Goal: Information Seeking & Learning: Learn about a topic

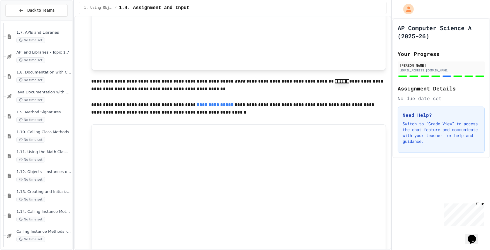
scroll to position [219, 0]
click at [45, 135] on span "1.10. Calling Class Methods" at bounding box center [43, 132] width 55 height 5
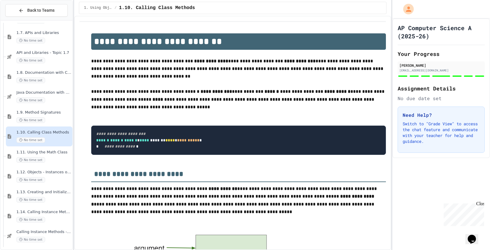
click at [48, 159] on div "No time set" at bounding box center [43, 160] width 55 height 6
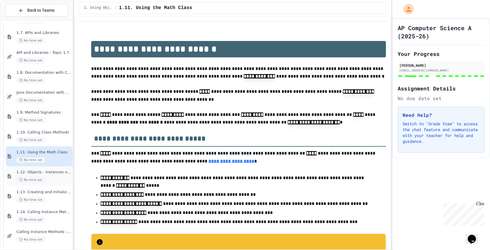
click at [43, 177] on div "1.12. Objects - Instances of Classes No time set" at bounding box center [43, 176] width 55 height 13
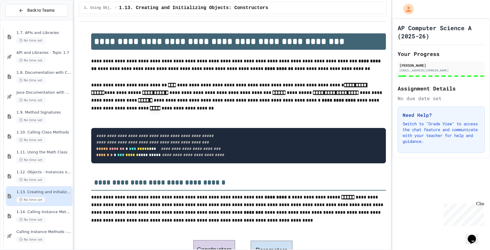
scroll to position [242, 0]
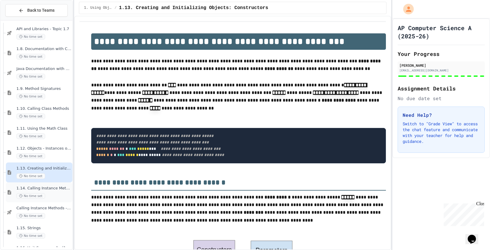
click at [47, 201] on div "1.14. Calling Instance Methods No time set" at bounding box center [39, 193] width 67 height 20
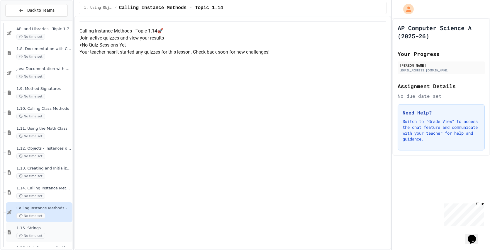
click at [48, 228] on span "1.15. Strings" at bounding box center [43, 228] width 55 height 5
